Goal: Information Seeking & Learning: Learn about a topic

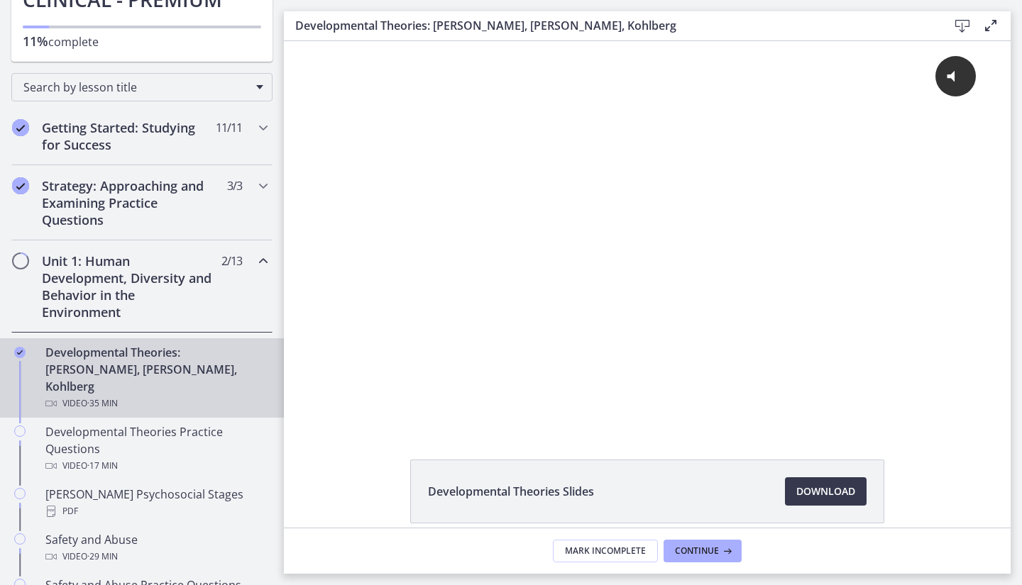
scroll to position [213, 0]
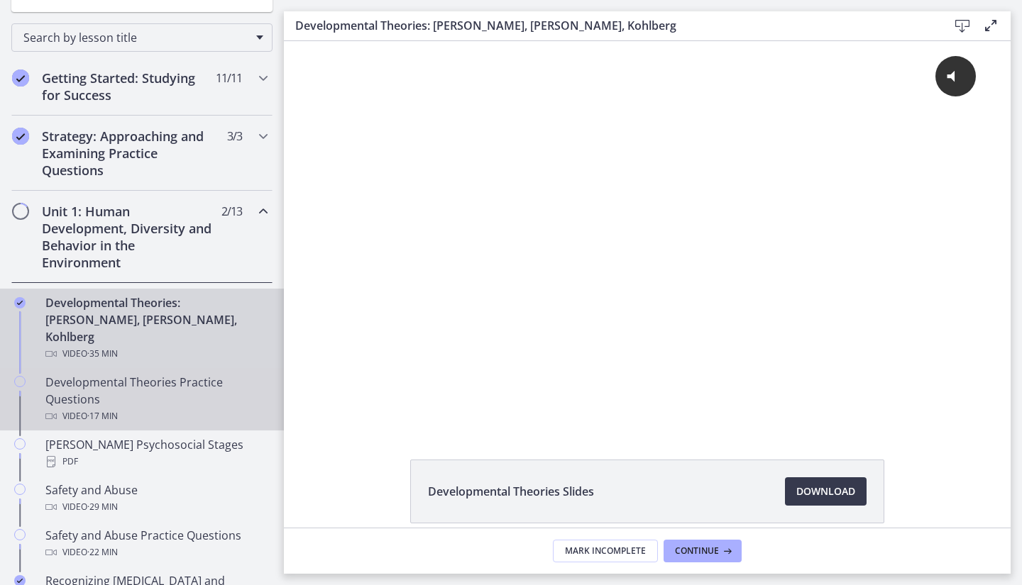
click at [80, 374] on div "Developmental Theories Practice Questions Video · 17 min" at bounding box center [155, 399] width 221 height 51
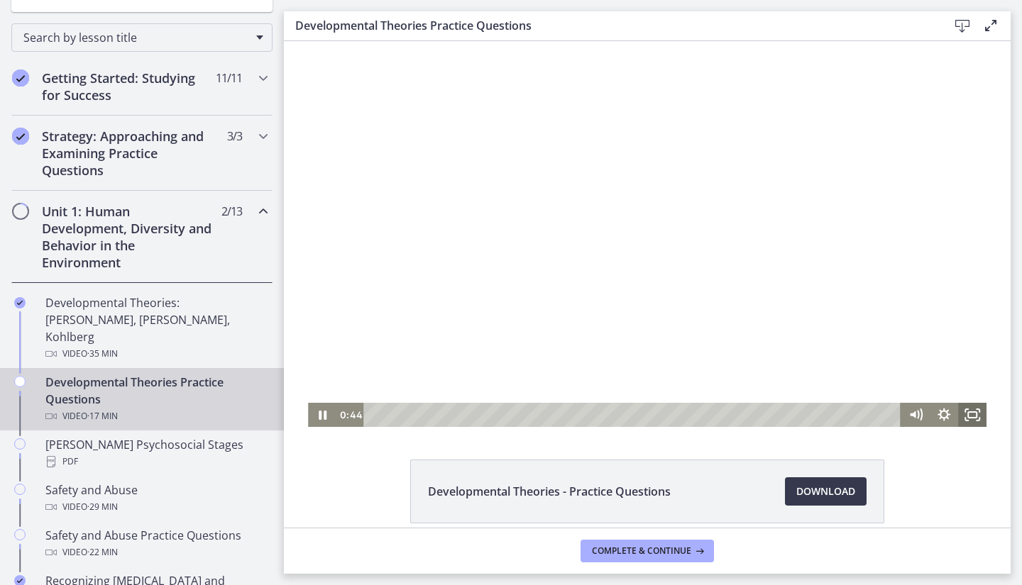
click at [968, 415] on rect "Fullscreen" at bounding box center [972, 415] width 9 height 6
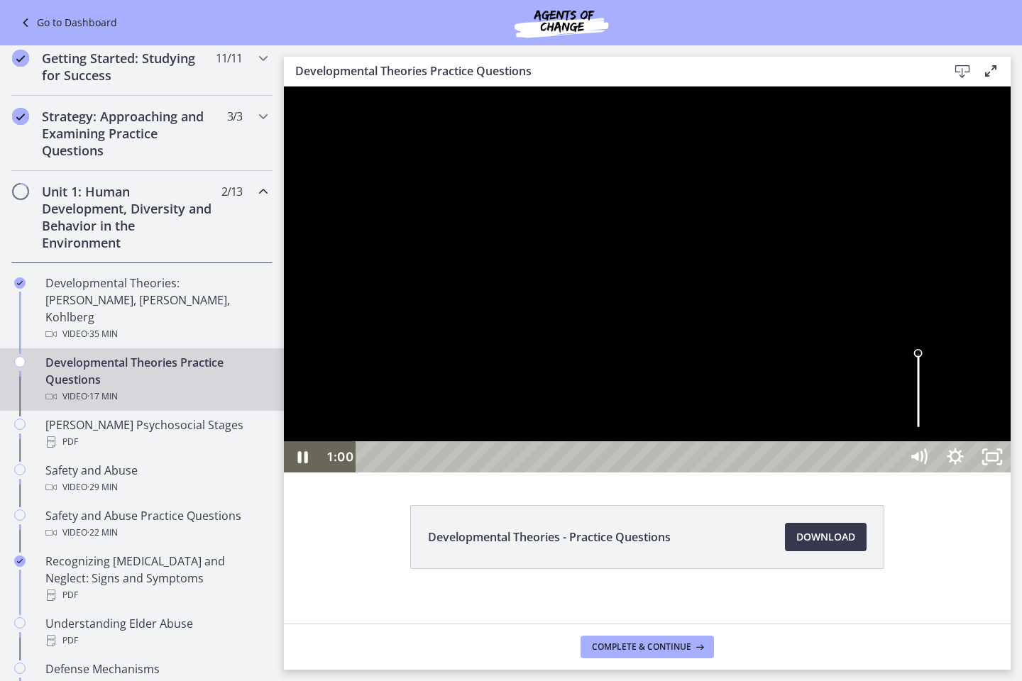
click at [937, 441] on div "Volume" at bounding box center [918, 390] width 37 height 101
click at [925, 397] on div "Volume" at bounding box center [918, 391] width 13 height 13
click at [937, 441] on div "Volume" at bounding box center [918, 390] width 37 height 101
click at [436, 473] on div at bounding box center [647, 280] width 727 height 386
click at [719, 473] on div at bounding box center [647, 280] width 727 height 386
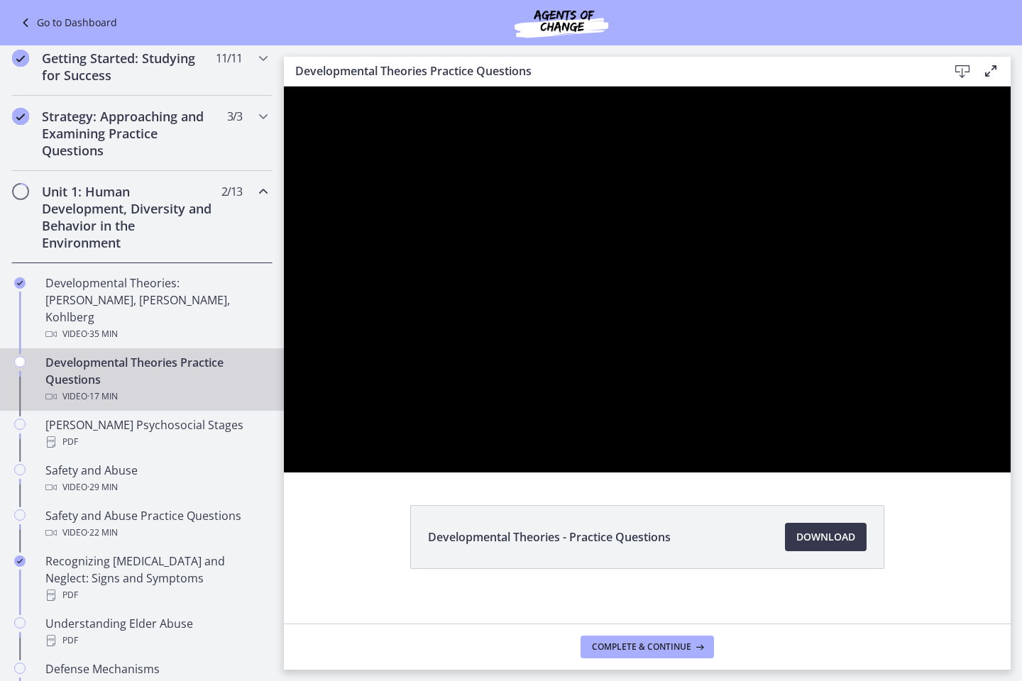
click at [691, 451] on div at bounding box center [647, 280] width 727 height 386
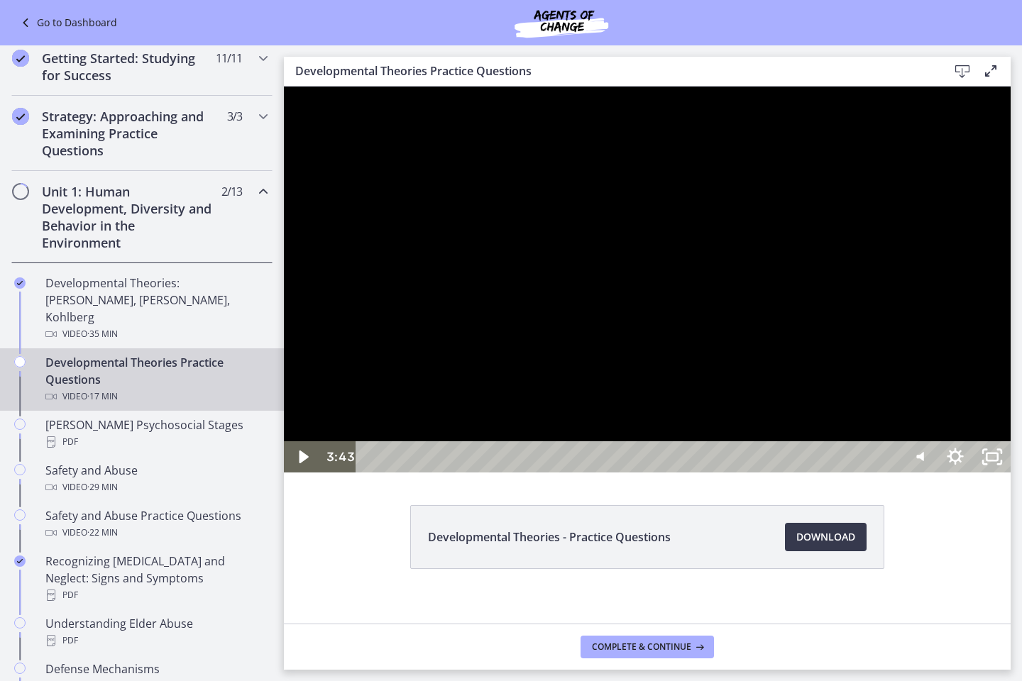
click at [835, 383] on div at bounding box center [647, 280] width 727 height 386
drag, startPoint x: 658, startPoint y: 242, endPoint x: 654, endPoint y: 251, distance: 10.2
click at [654, 251] on div at bounding box center [647, 280] width 727 height 386
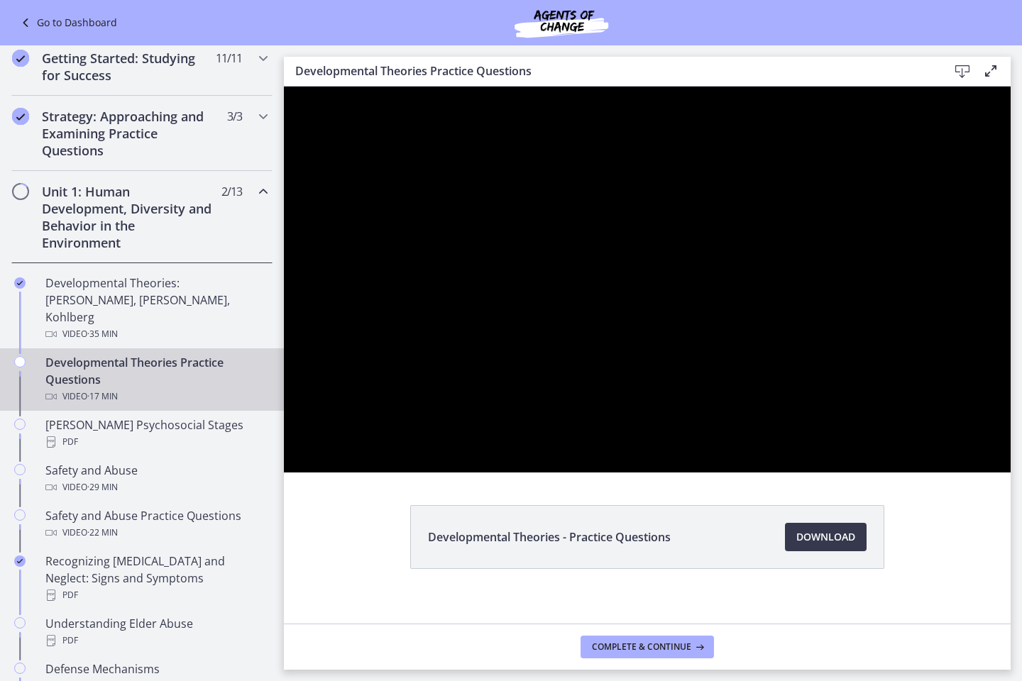
click at [1010, 342] on div at bounding box center [647, 280] width 727 height 386
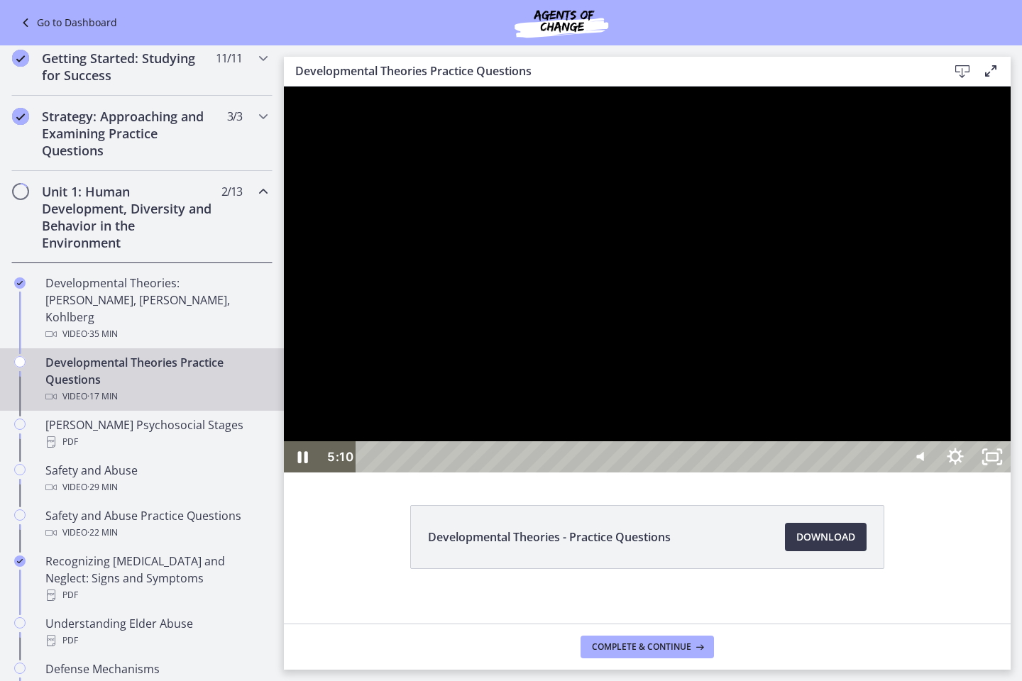
click at [1010, 342] on div at bounding box center [647, 280] width 727 height 386
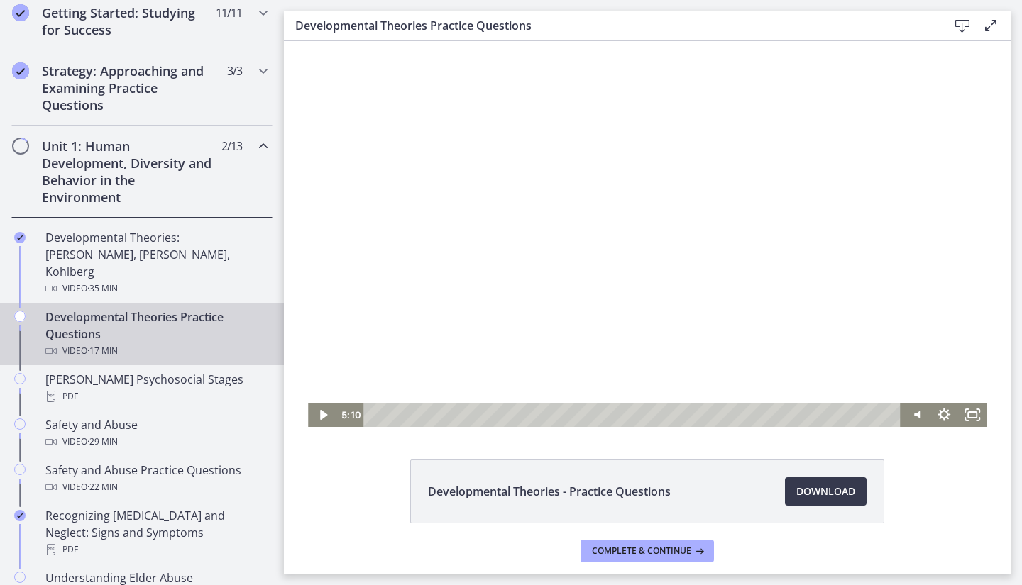
click at [650, 143] on div at bounding box center [647, 234] width 678 height 386
click at [968, 412] on rect "Fullscreen" at bounding box center [972, 415] width 9 height 6
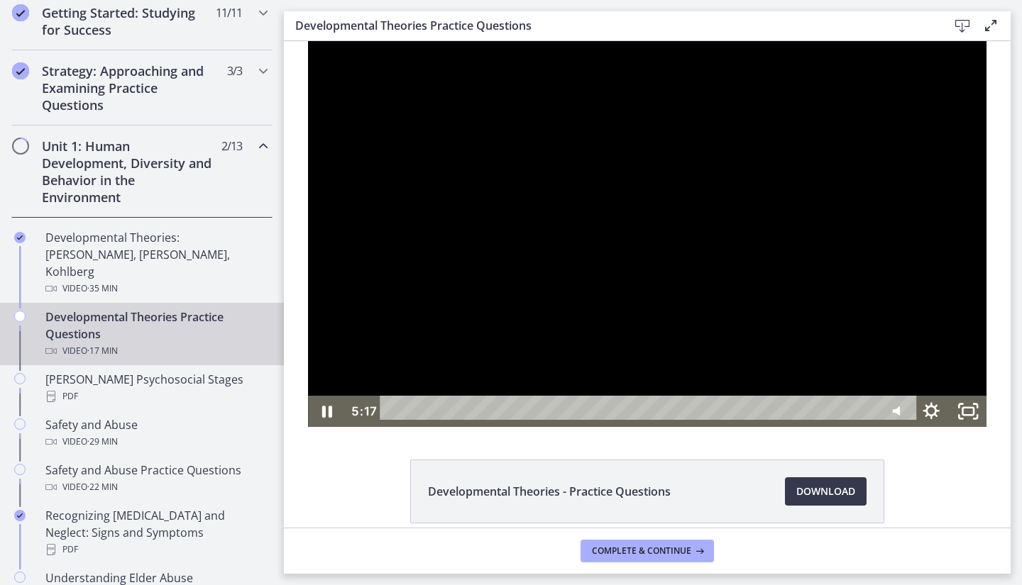
scroll to position [213, 0]
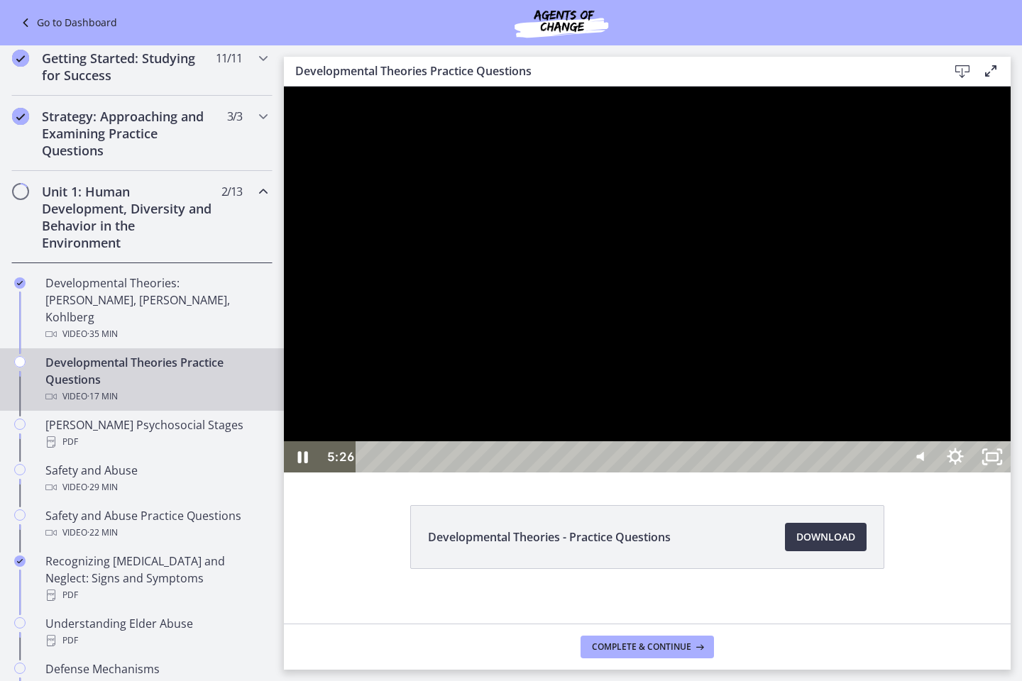
click at [883, 399] on div at bounding box center [647, 280] width 727 height 386
click at [587, 299] on div at bounding box center [647, 280] width 727 height 386
click at [752, 473] on div at bounding box center [647, 280] width 727 height 386
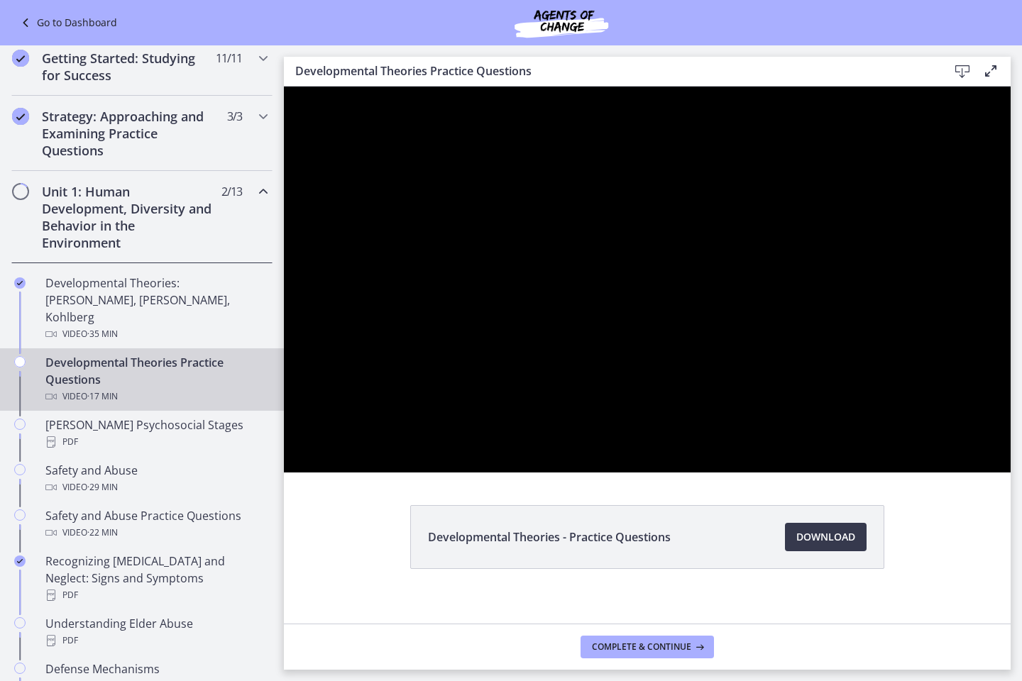
click at [776, 381] on div at bounding box center [647, 280] width 727 height 386
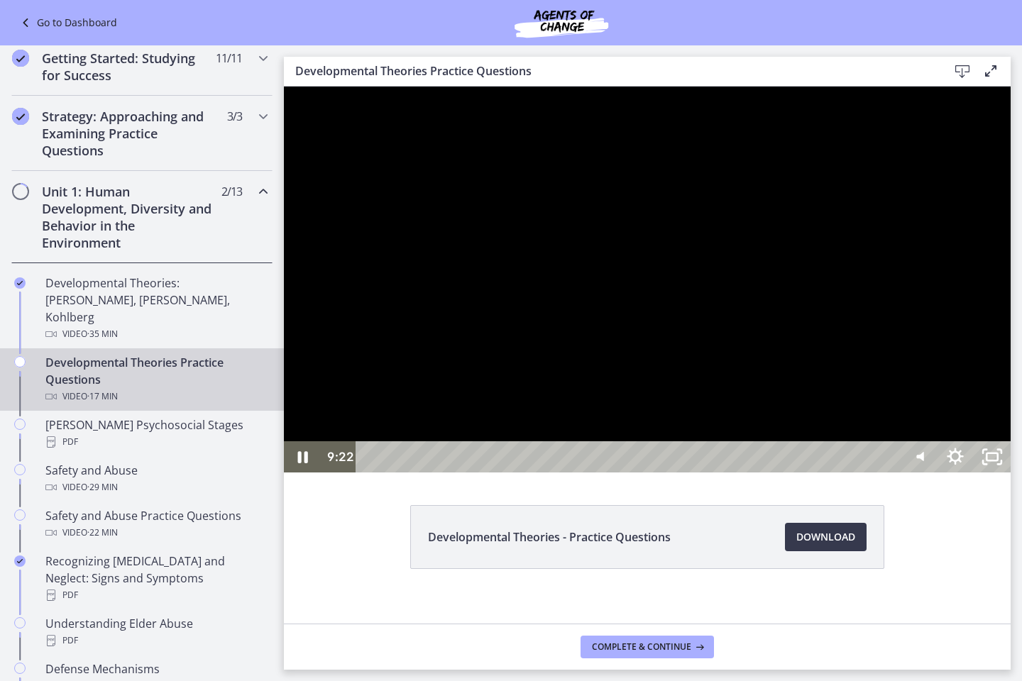
click at [556, 403] on div at bounding box center [647, 280] width 727 height 386
click at [646, 473] on div at bounding box center [647, 280] width 727 height 386
click at [716, 412] on div at bounding box center [647, 280] width 727 height 386
click at [857, 365] on div at bounding box center [647, 280] width 727 height 386
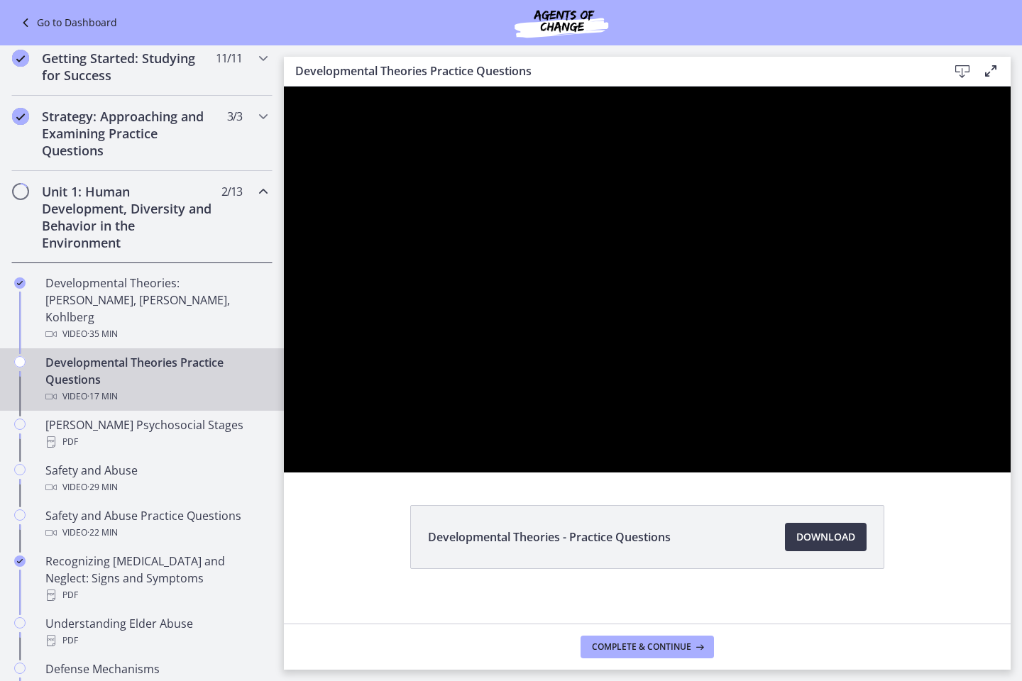
click at [705, 473] on div at bounding box center [647, 280] width 727 height 386
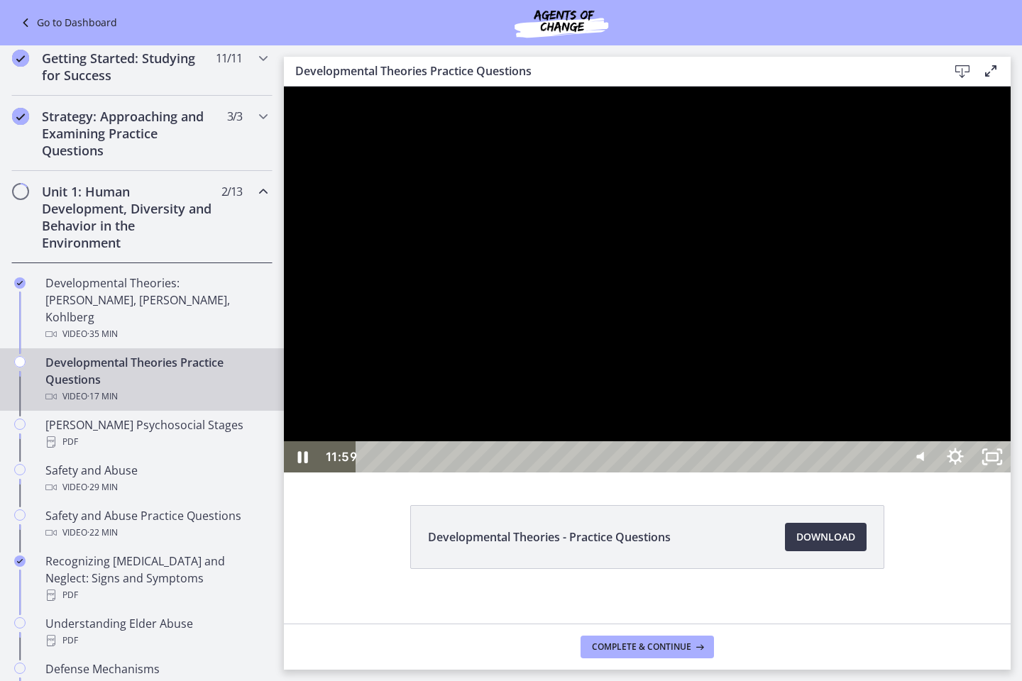
click at [750, 443] on div at bounding box center [647, 280] width 727 height 386
drag, startPoint x: 719, startPoint y: 539, endPoint x: 763, endPoint y: 506, distance: 54.8
click at [719, 473] on div at bounding box center [647, 280] width 727 height 386
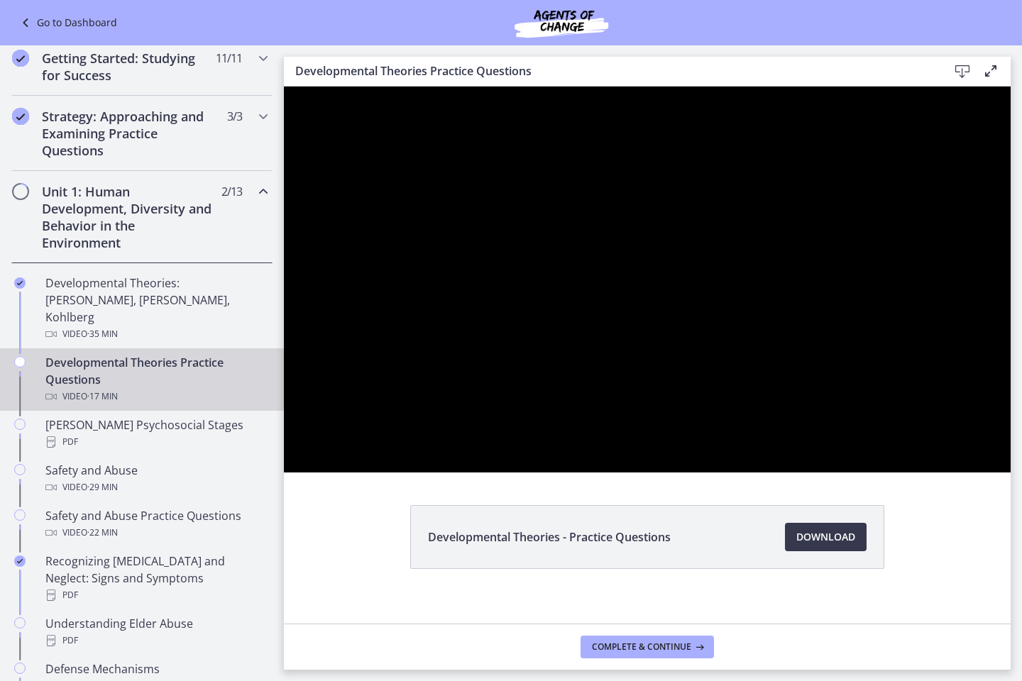
click at [734, 365] on div at bounding box center [647, 280] width 727 height 386
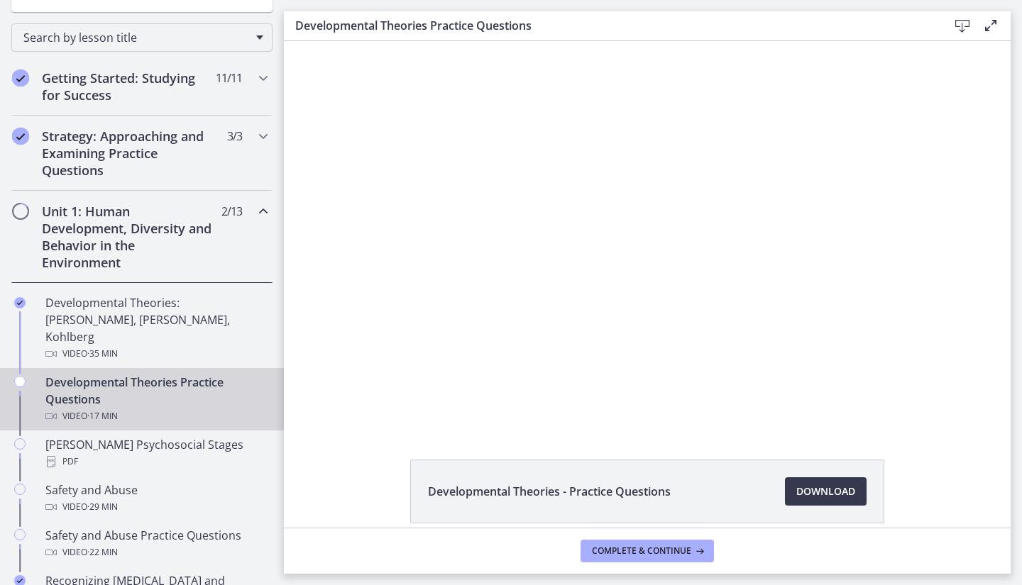
scroll to position [278, 0]
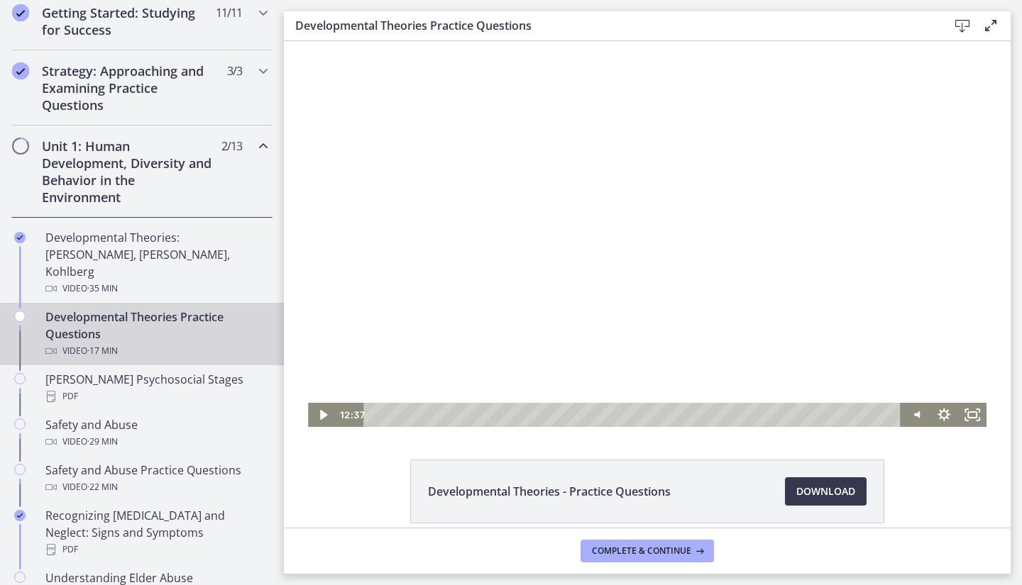
click at [389, 302] on div at bounding box center [647, 234] width 678 height 386
click at [544, 200] on div at bounding box center [647, 234] width 678 height 386
click at [634, 239] on div at bounding box center [647, 234] width 678 height 386
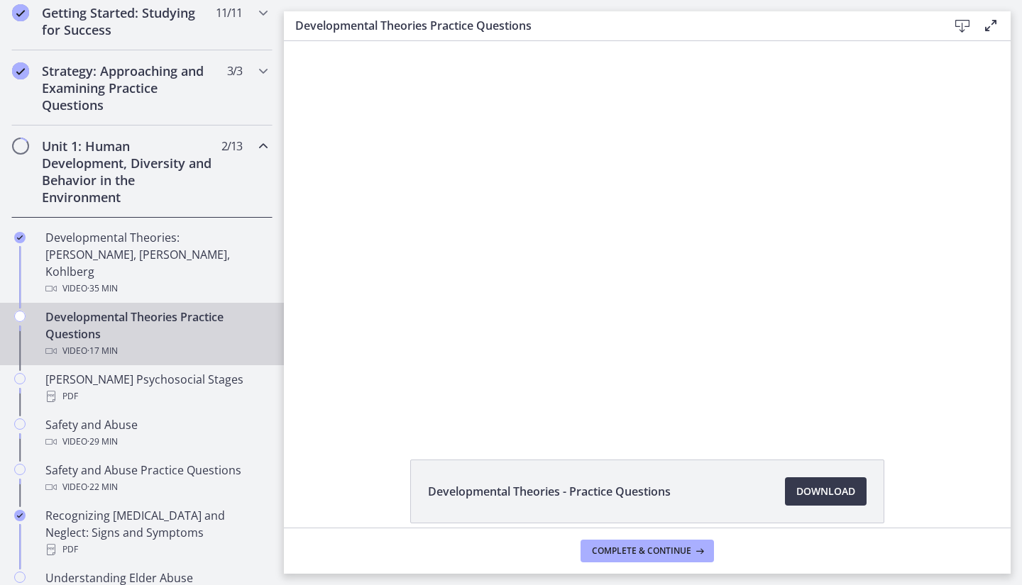
click at [634, 239] on div at bounding box center [647, 234] width 678 height 386
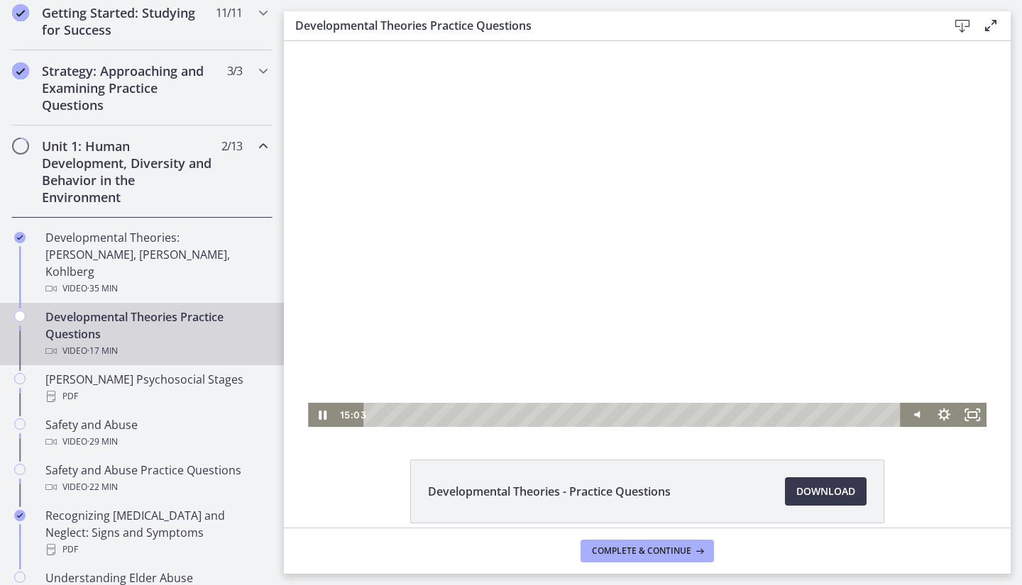
click at [625, 301] on div at bounding box center [647, 234] width 678 height 386
click at [632, 272] on div at bounding box center [647, 234] width 678 height 386
click at [868, 417] on div "16:34" at bounding box center [634, 415] width 520 height 24
click at [854, 413] on div "16:07" at bounding box center [634, 415] width 520 height 24
click at [715, 260] on div at bounding box center [647, 234] width 678 height 386
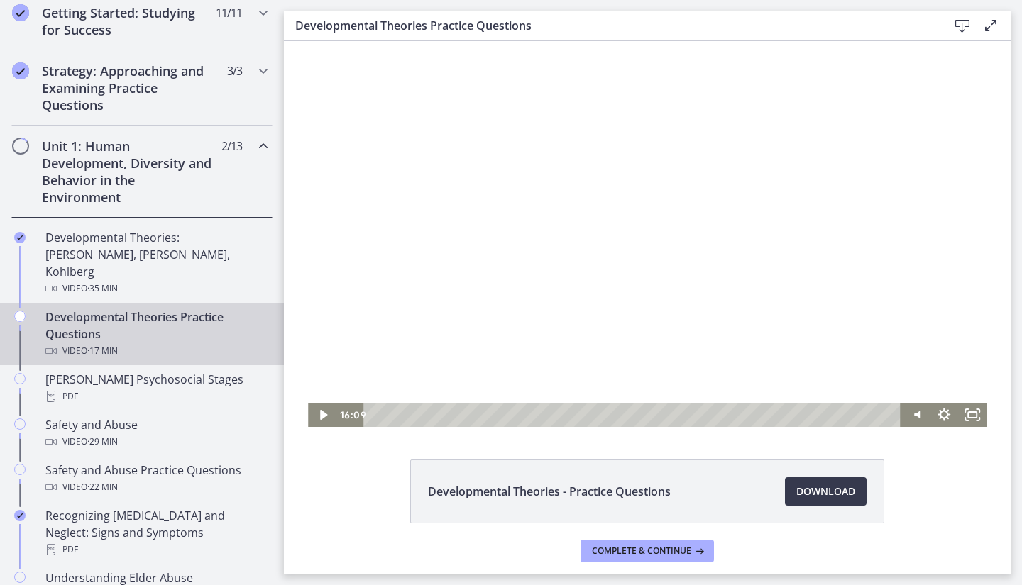
click at [658, 219] on div at bounding box center [647, 234] width 678 height 386
click at [568, 264] on div at bounding box center [647, 234] width 678 height 386
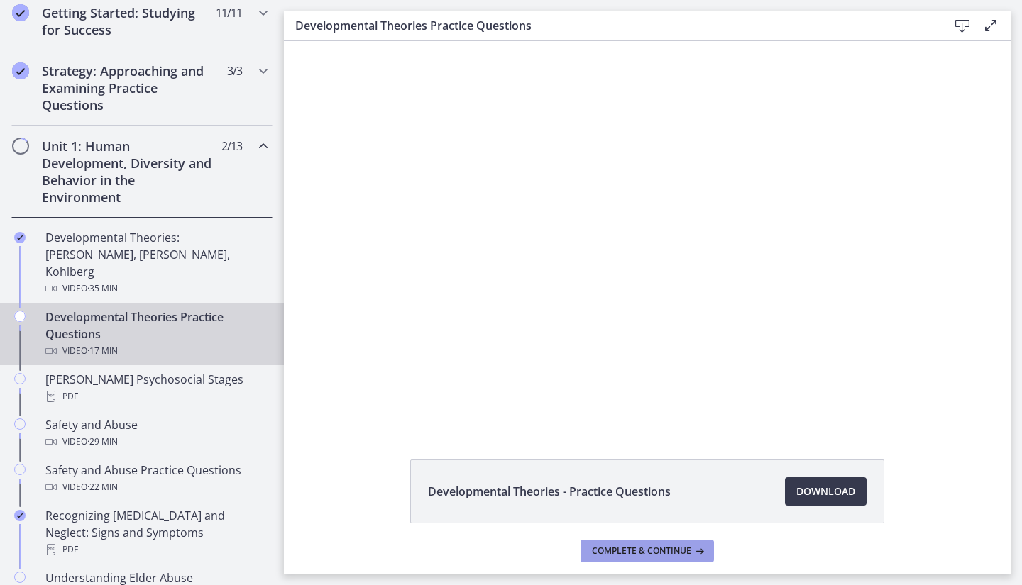
click at [661, 558] on button "Complete & continue" at bounding box center [646, 551] width 133 height 23
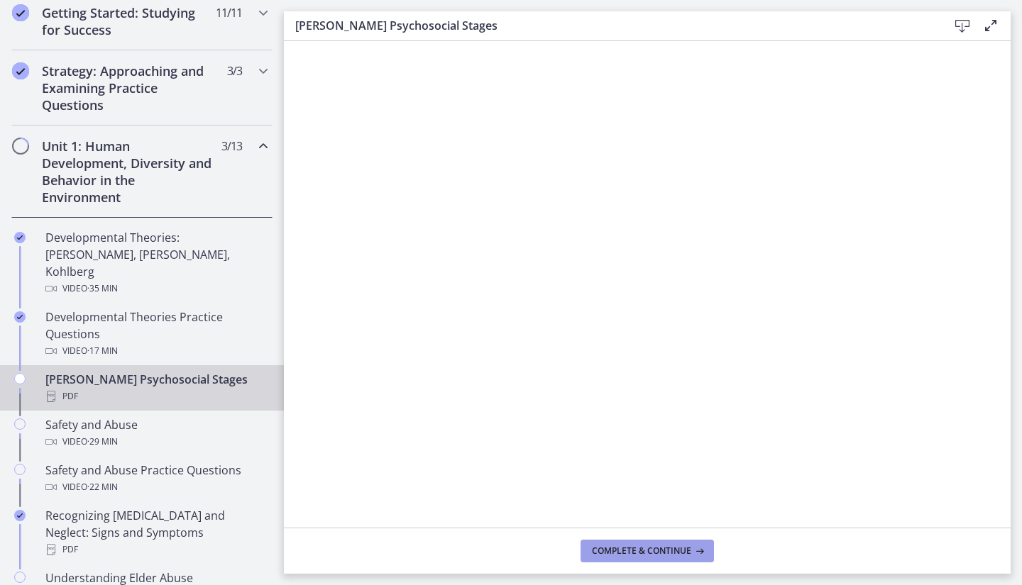
click at [673, 555] on span "Complete & continue" at bounding box center [641, 551] width 99 height 11
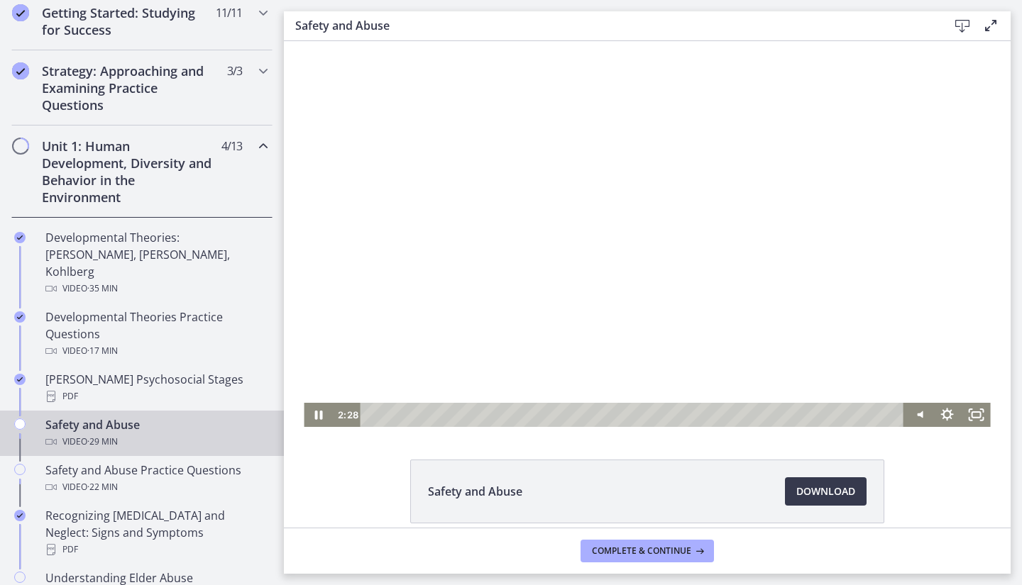
click at [684, 216] on div at bounding box center [647, 234] width 686 height 386
click at [539, 248] on div at bounding box center [647, 234] width 686 height 386
click at [309, 410] on icon "Pause" at bounding box center [318, 415] width 28 height 24
click at [304, 402] on div at bounding box center [647, 234] width 686 height 386
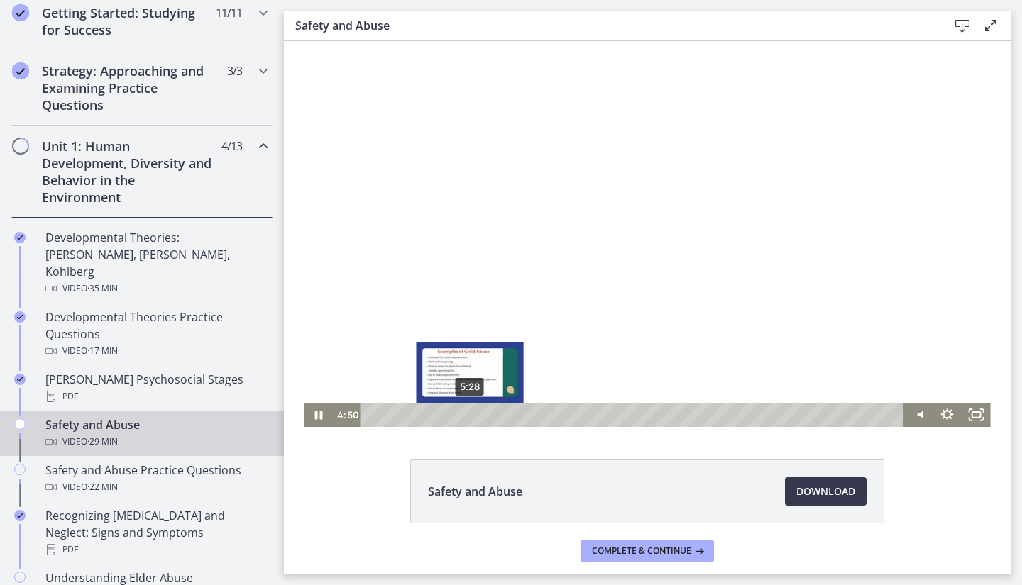
click at [465, 416] on div "5:28" at bounding box center [633, 415] width 527 height 24
click at [475, 418] on div "6:03" at bounding box center [633, 415] width 527 height 24
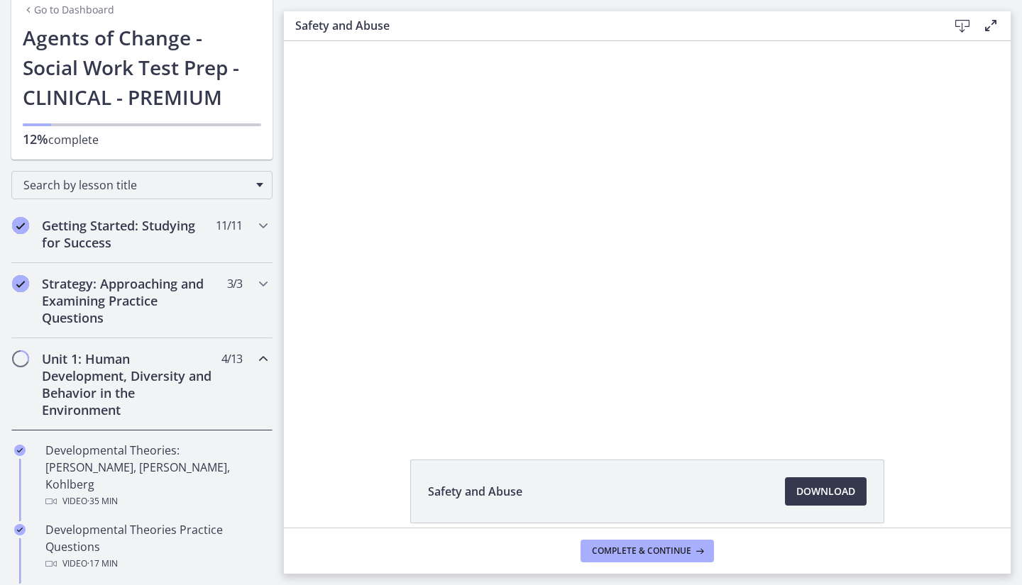
click at [667, 17] on h3 "Safety and Abuse" at bounding box center [610, 25] width 630 height 17
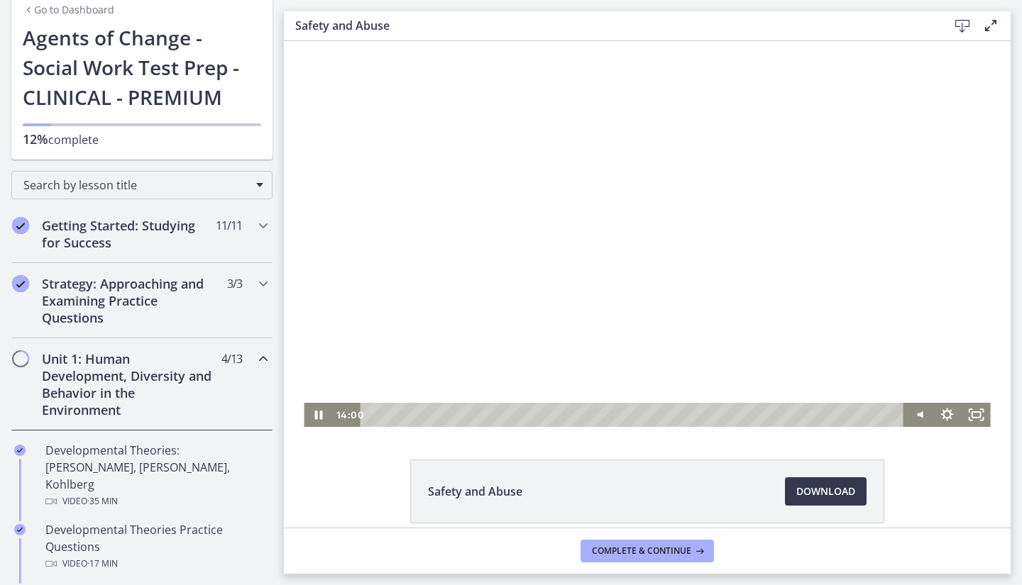
click at [591, 162] on div at bounding box center [647, 234] width 686 height 386
